Goal: Use online tool/utility: Utilize a website feature to perform a specific function

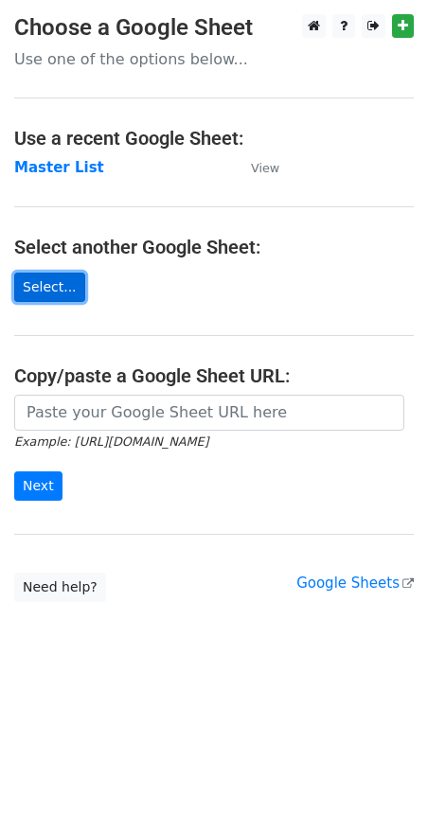
click at [57, 290] on link "Select..." at bounding box center [49, 287] width 71 height 29
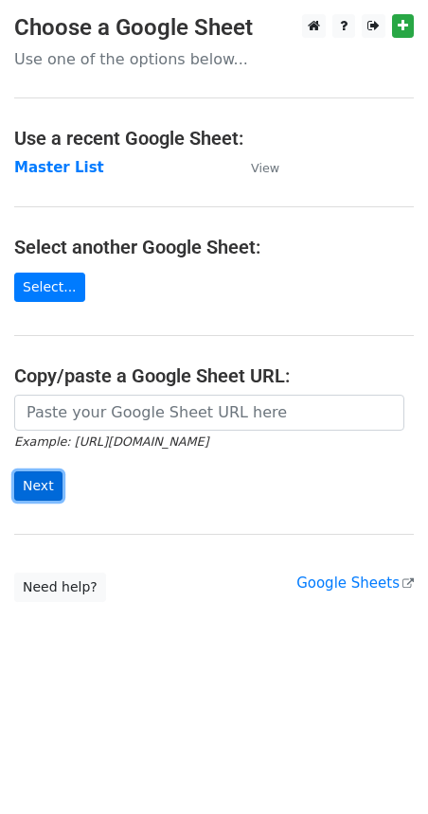
click at [45, 481] on input "Next" at bounding box center [38, 486] width 48 height 29
click at [46, 171] on strong "Master List" at bounding box center [59, 167] width 90 height 17
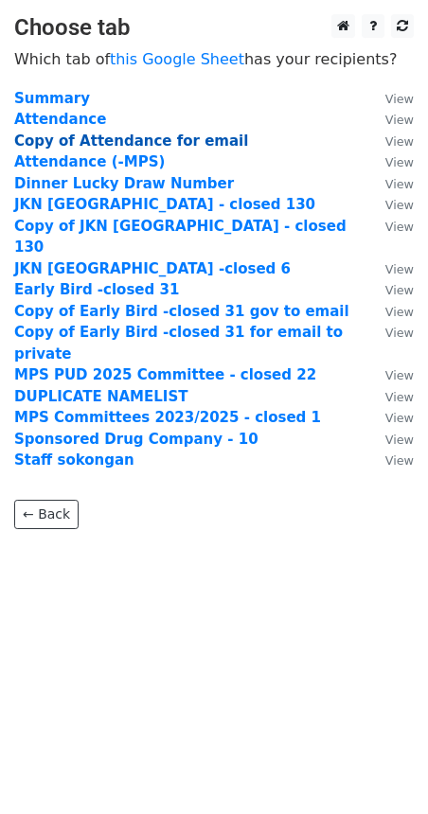
click at [143, 136] on strong "Copy of Attendance for email" at bounding box center [131, 141] width 234 height 17
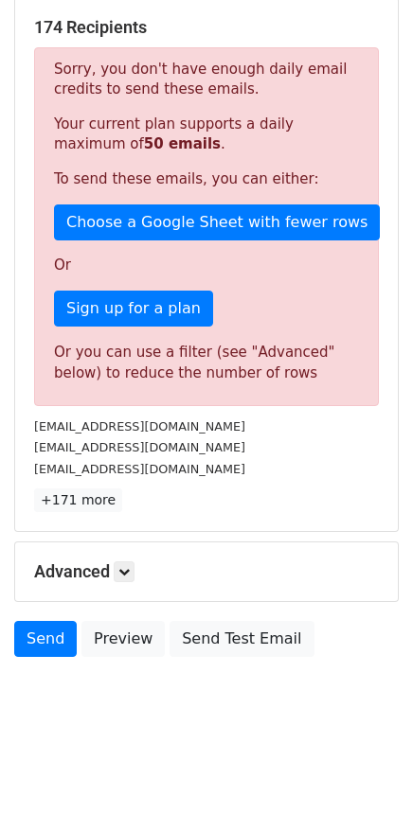
scroll to position [364, 0]
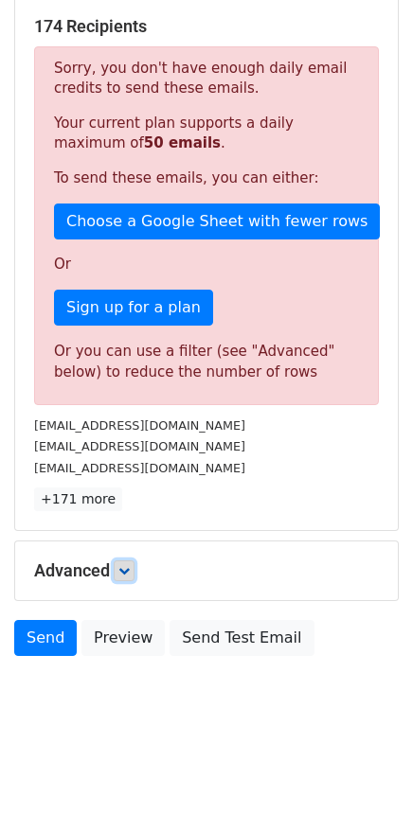
click at [124, 568] on icon at bounding box center [123, 570] width 11 height 11
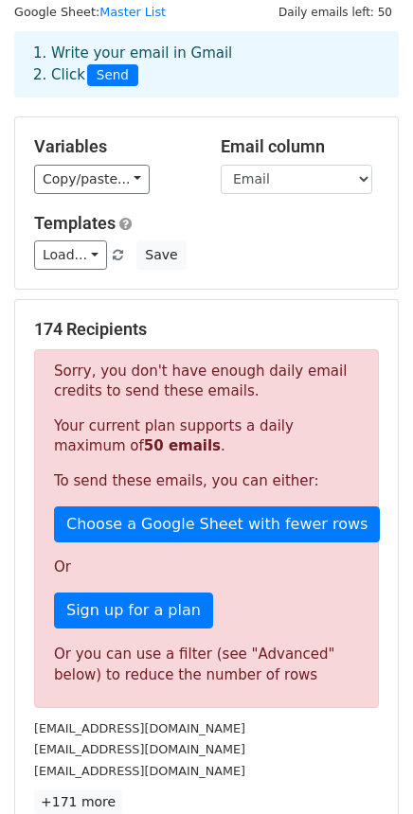
scroll to position [0, 0]
